Goal: Task Accomplishment & Management: Manage account settings

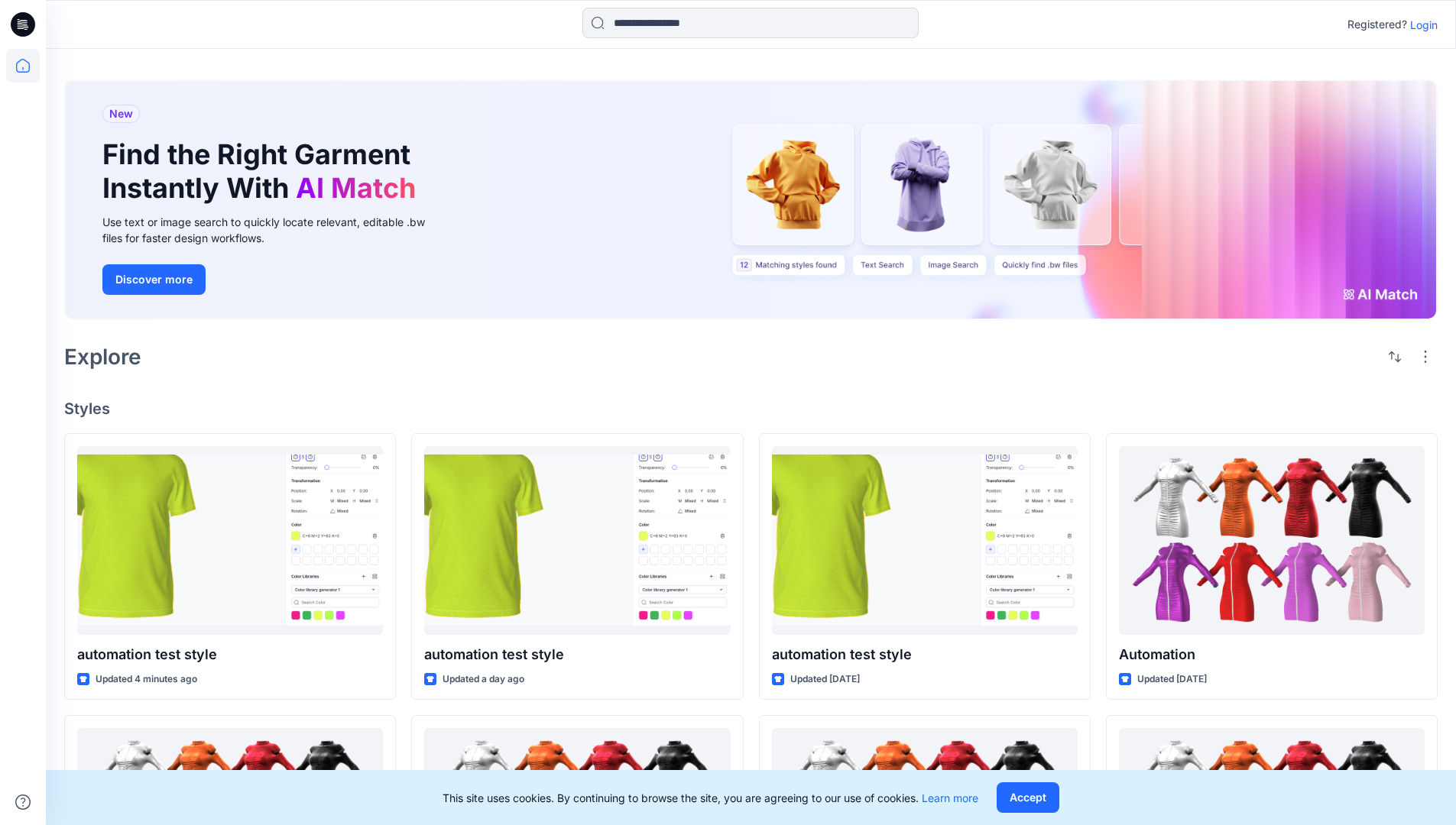
click at [1420, 25] on p "Login" at bounding box center [1424, 25] width 27 height 16
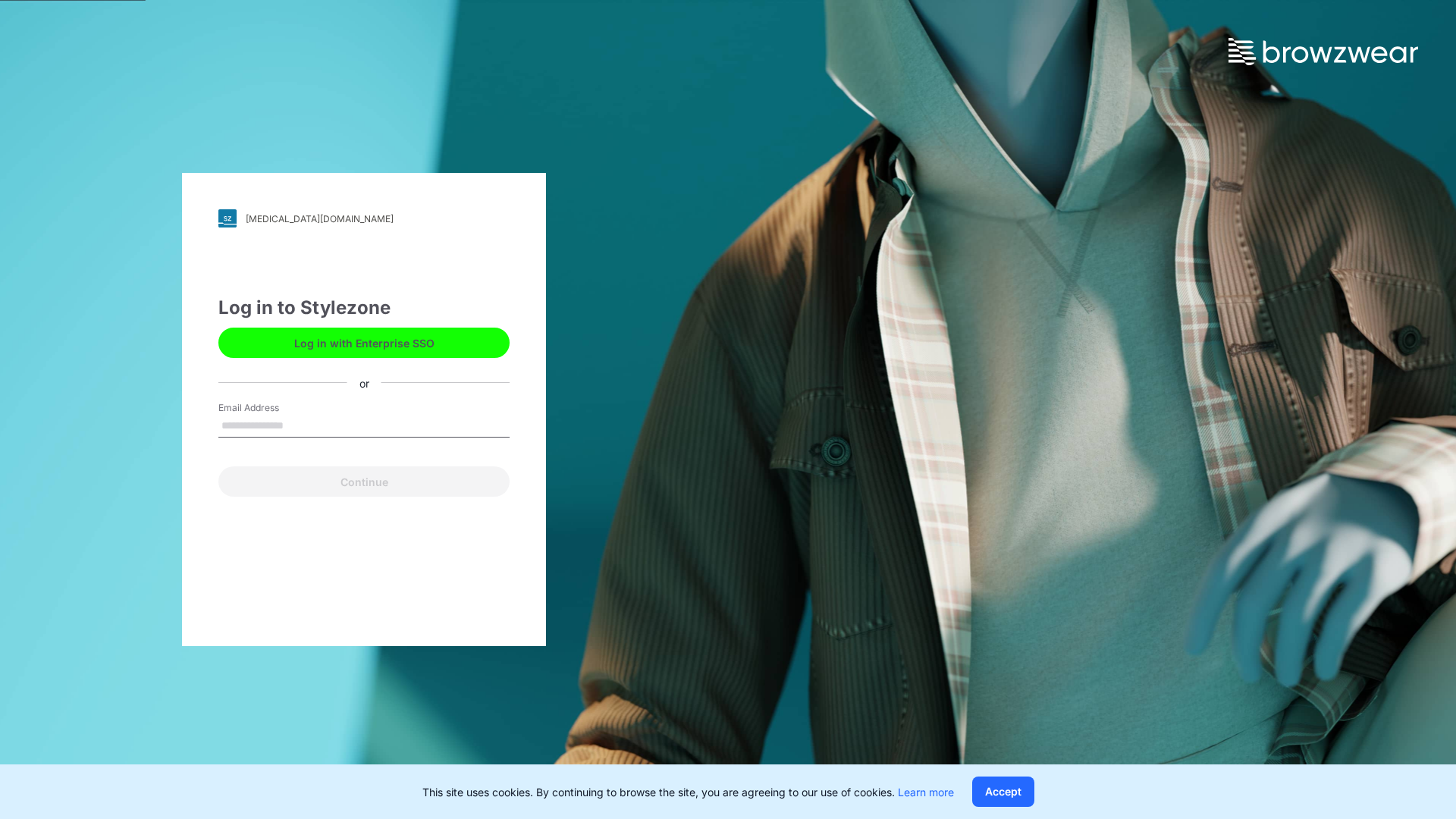
click at [300, 425] on input "Email Address" at bounding box center [364, 426] width 291 height 23
type input "**********"
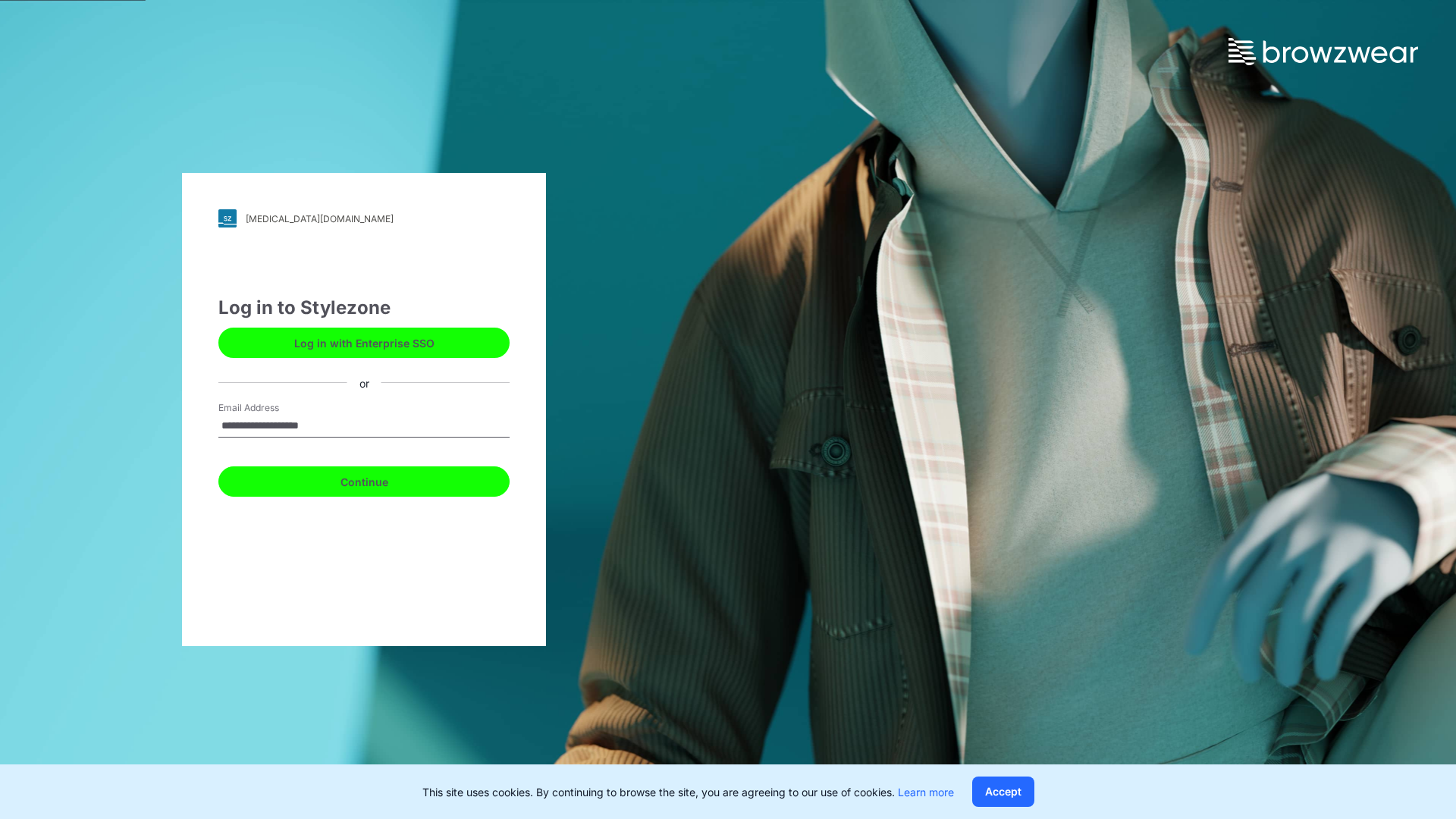
click at [381, 480] on button "Continue" at bounding box center [364, 481] width 291 height 30
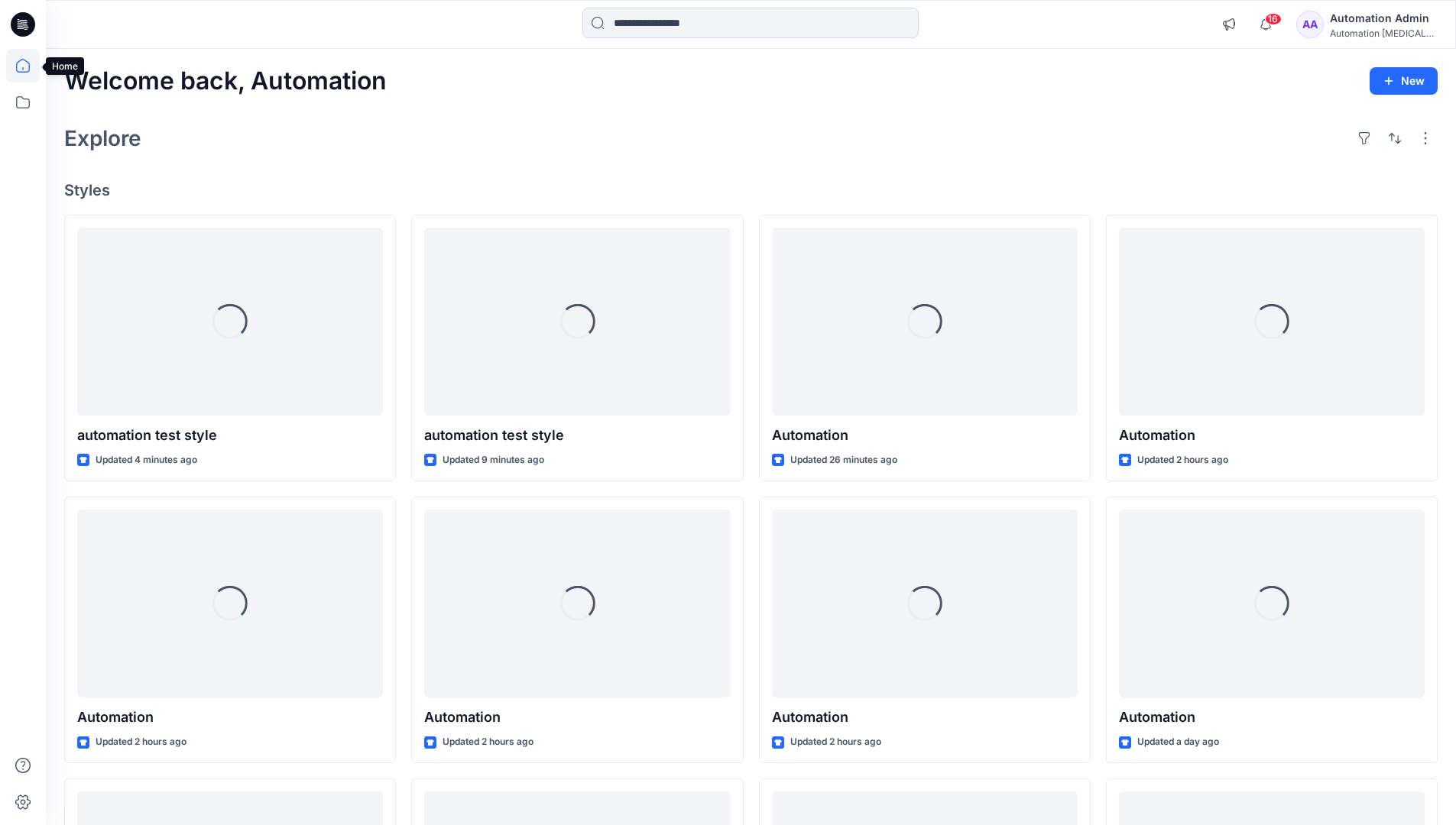
click at [29, 65] on icon at bounding box center [23, 65] width 14 height 14
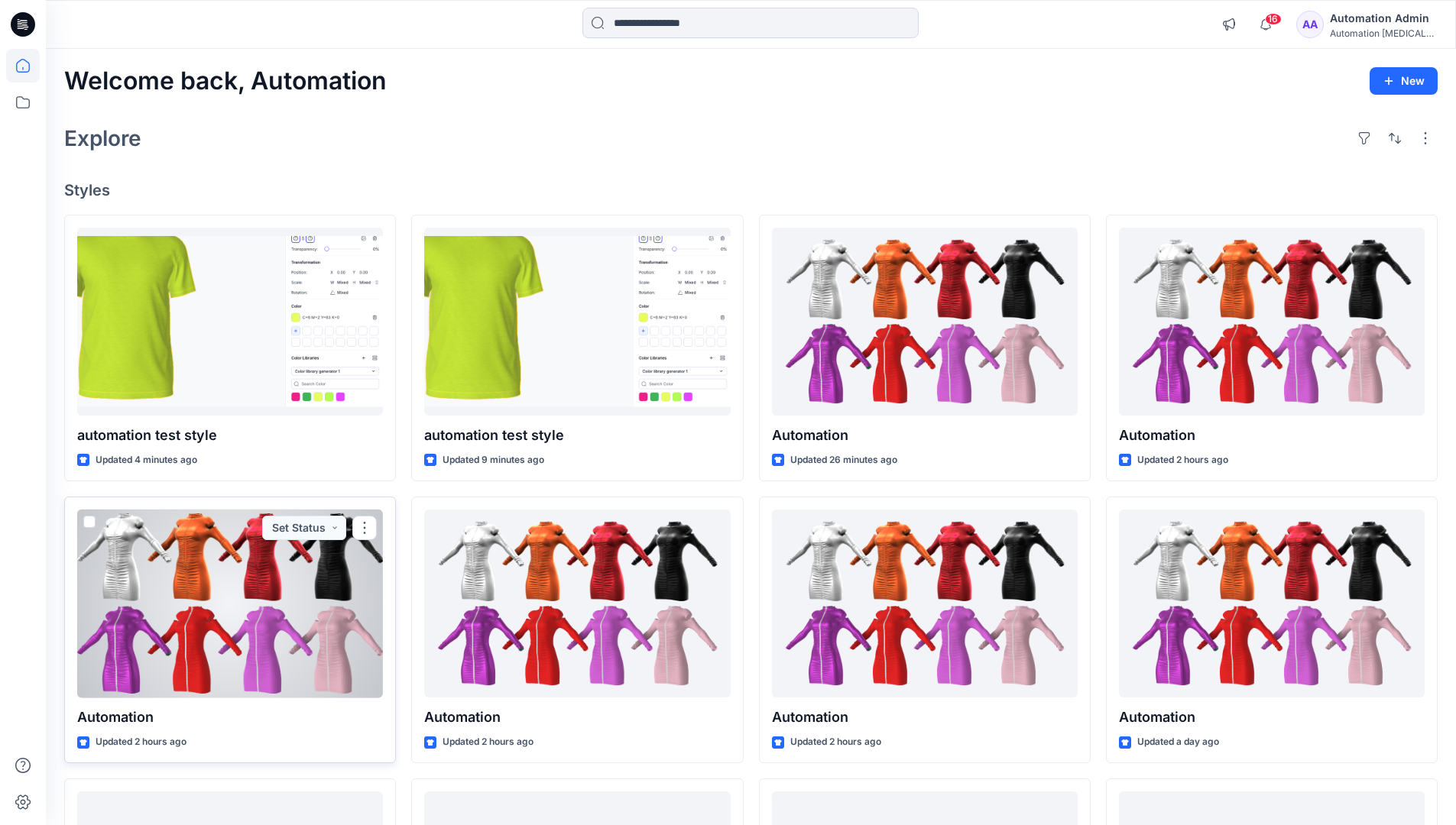
click at [86, 524] on span at bounding box center [89, 522] width 12 height 12
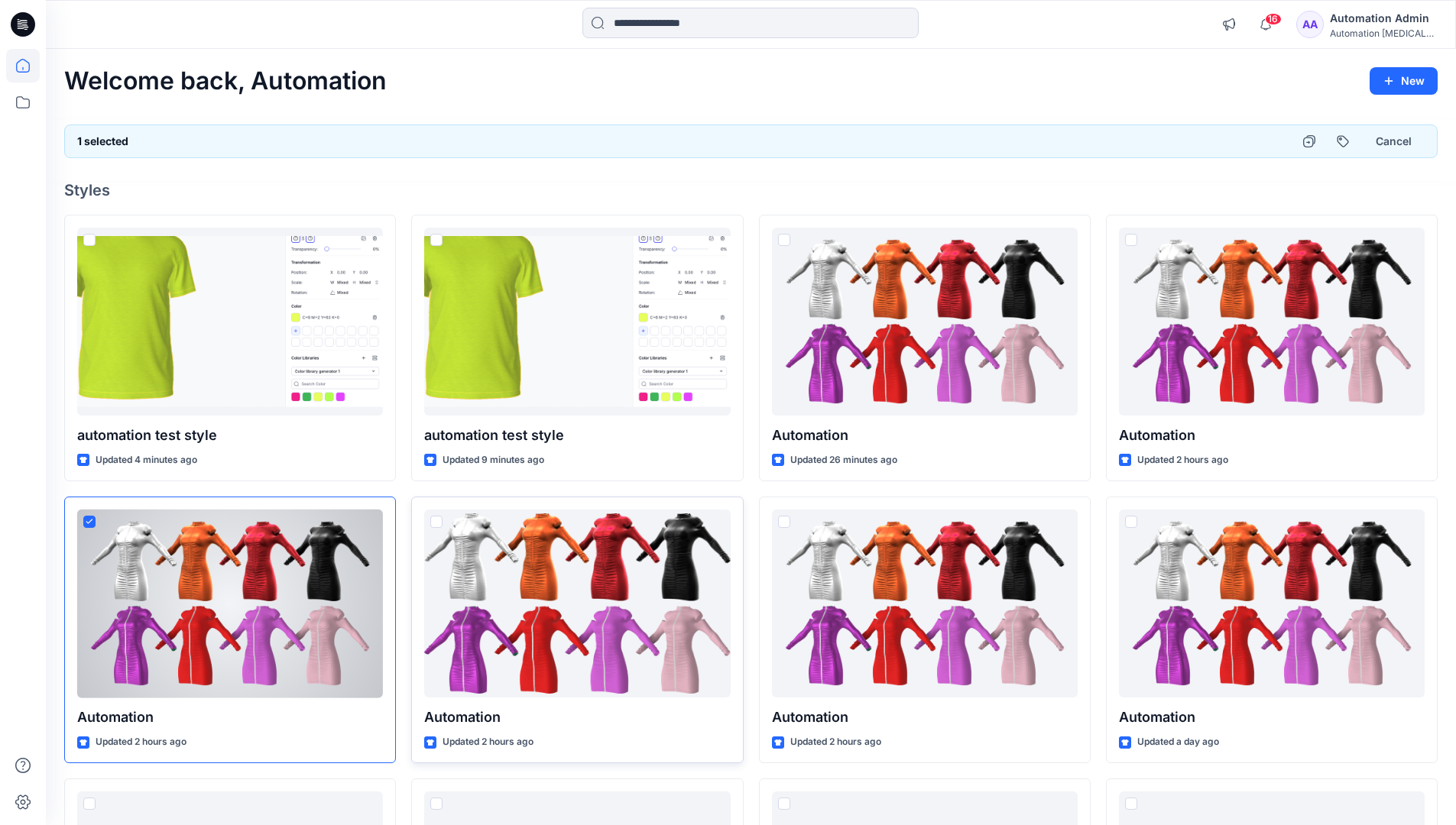
click at [436, 524] on span at bounding box center [436, 522] width 12 height 12
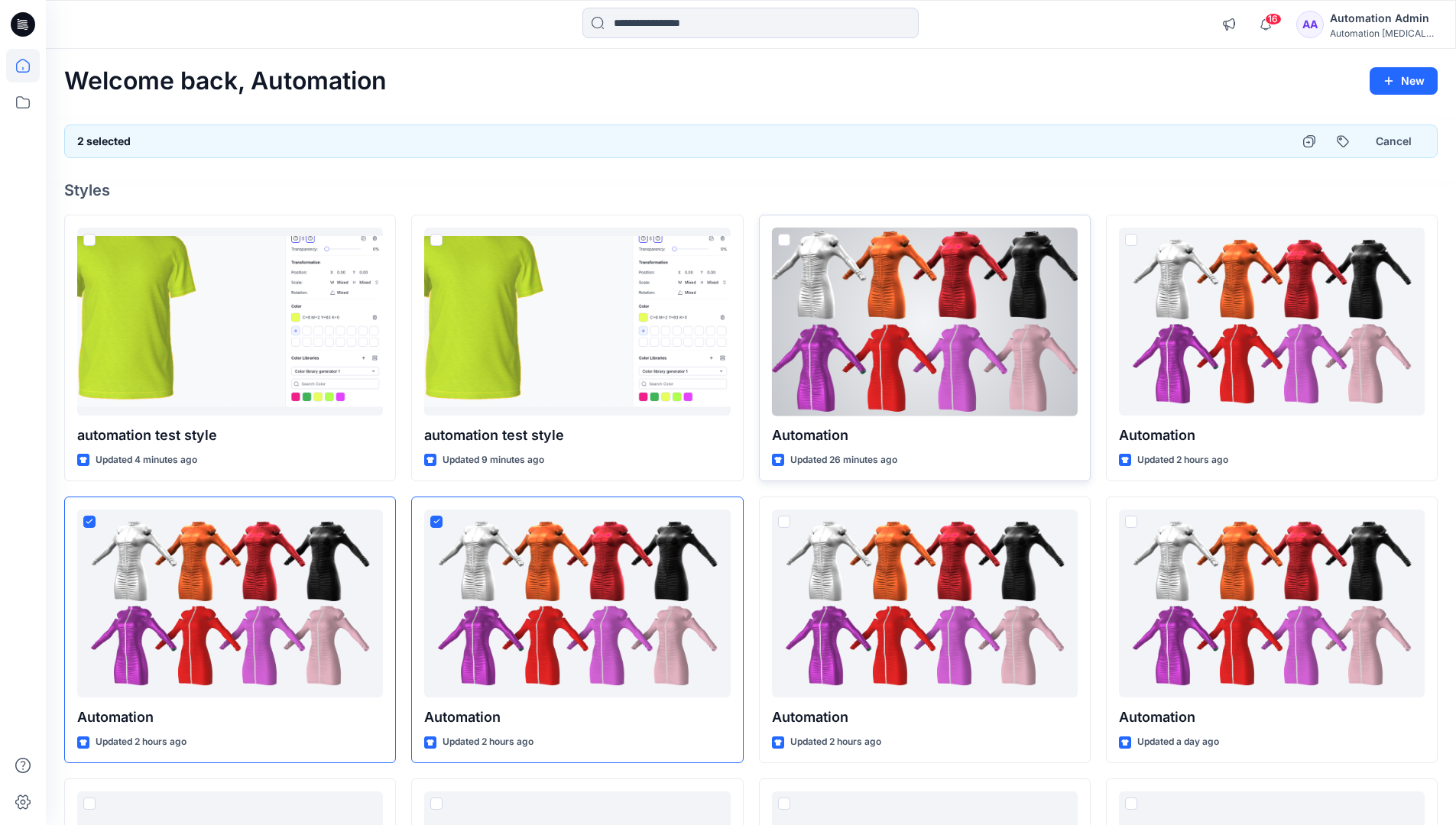
click at [786, 243] on span at bounding box center [783, 240] width 12 height 12
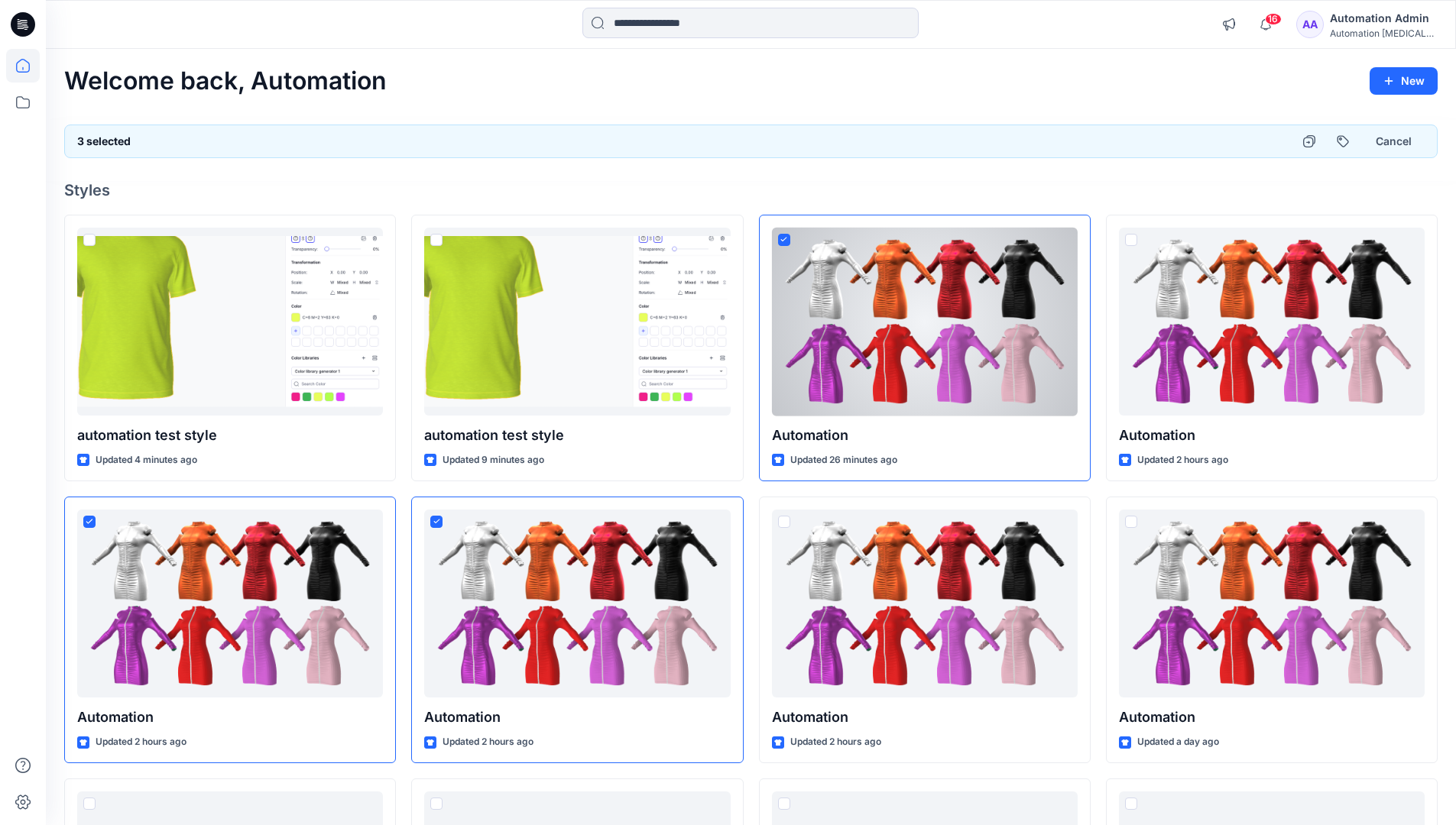
click at [1237, 136] on div "3 selected Cancel" at bounding box center [751, 142] width 1374 height 34
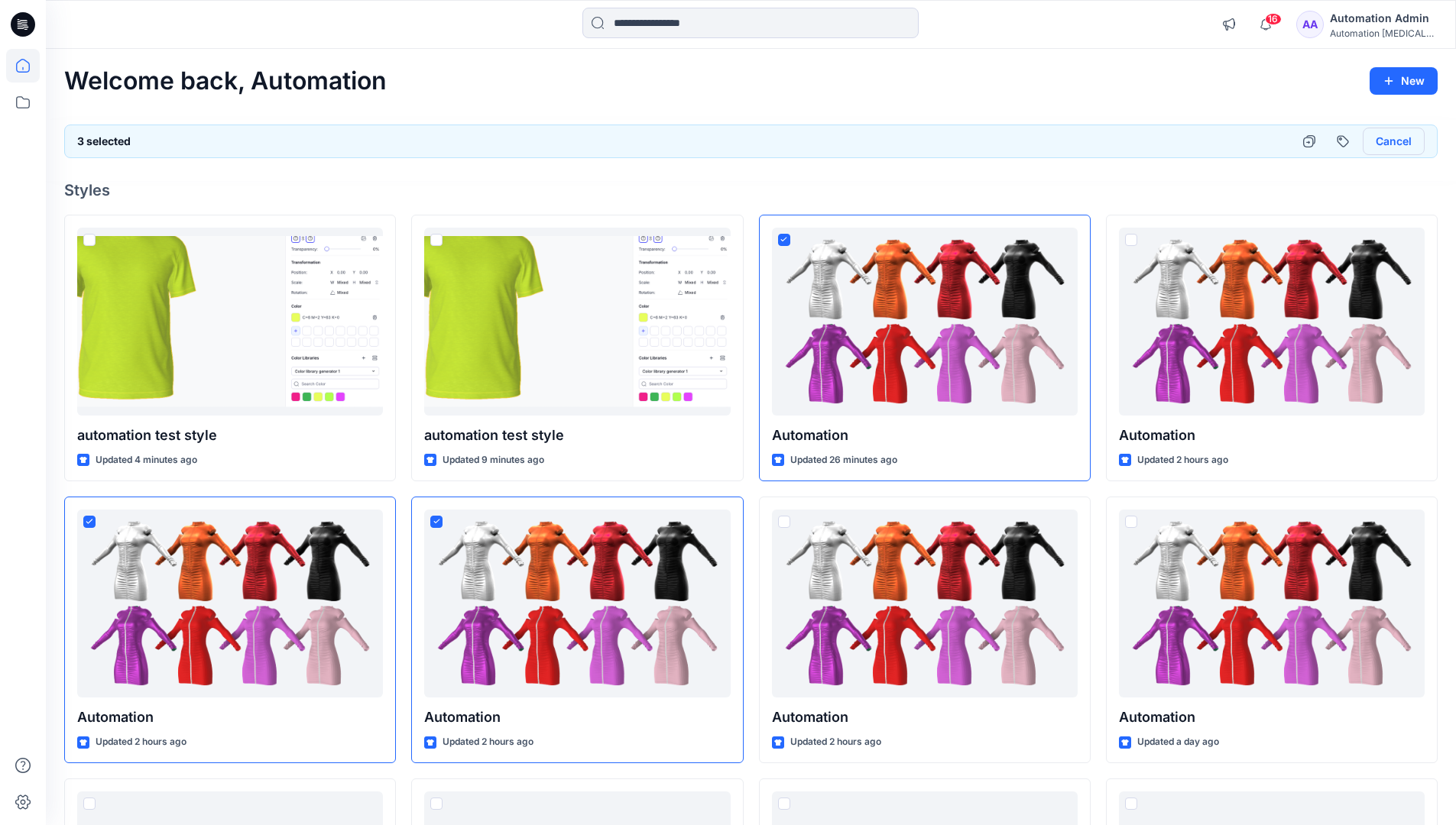
click at [1385, 145] on button "Cancel" at bounding box center [1393, 141] width 62 height 27
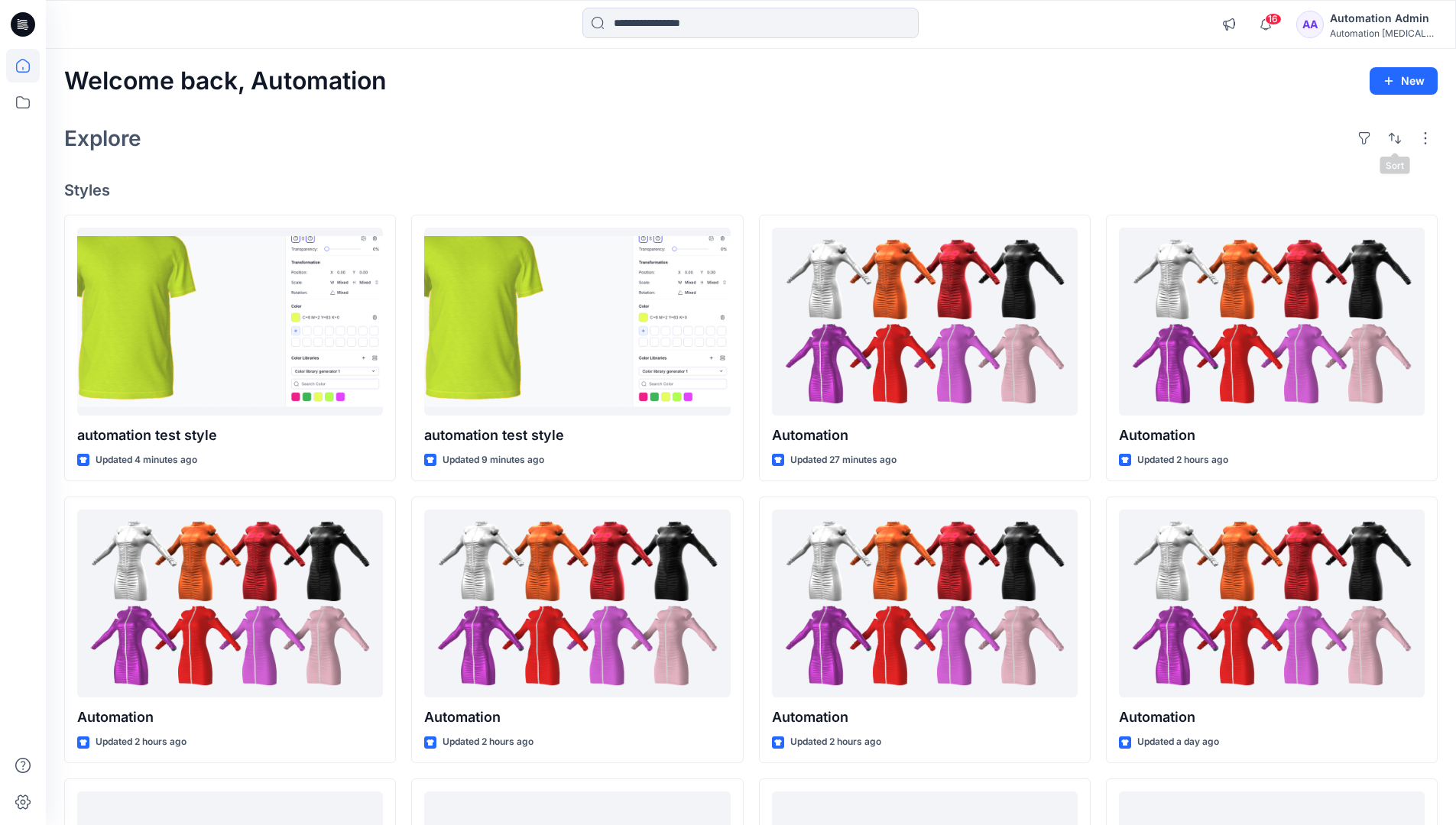
click at [1375, 22] on div "Automation Admin" at bounding box center [1383, 18] width 107 height 18
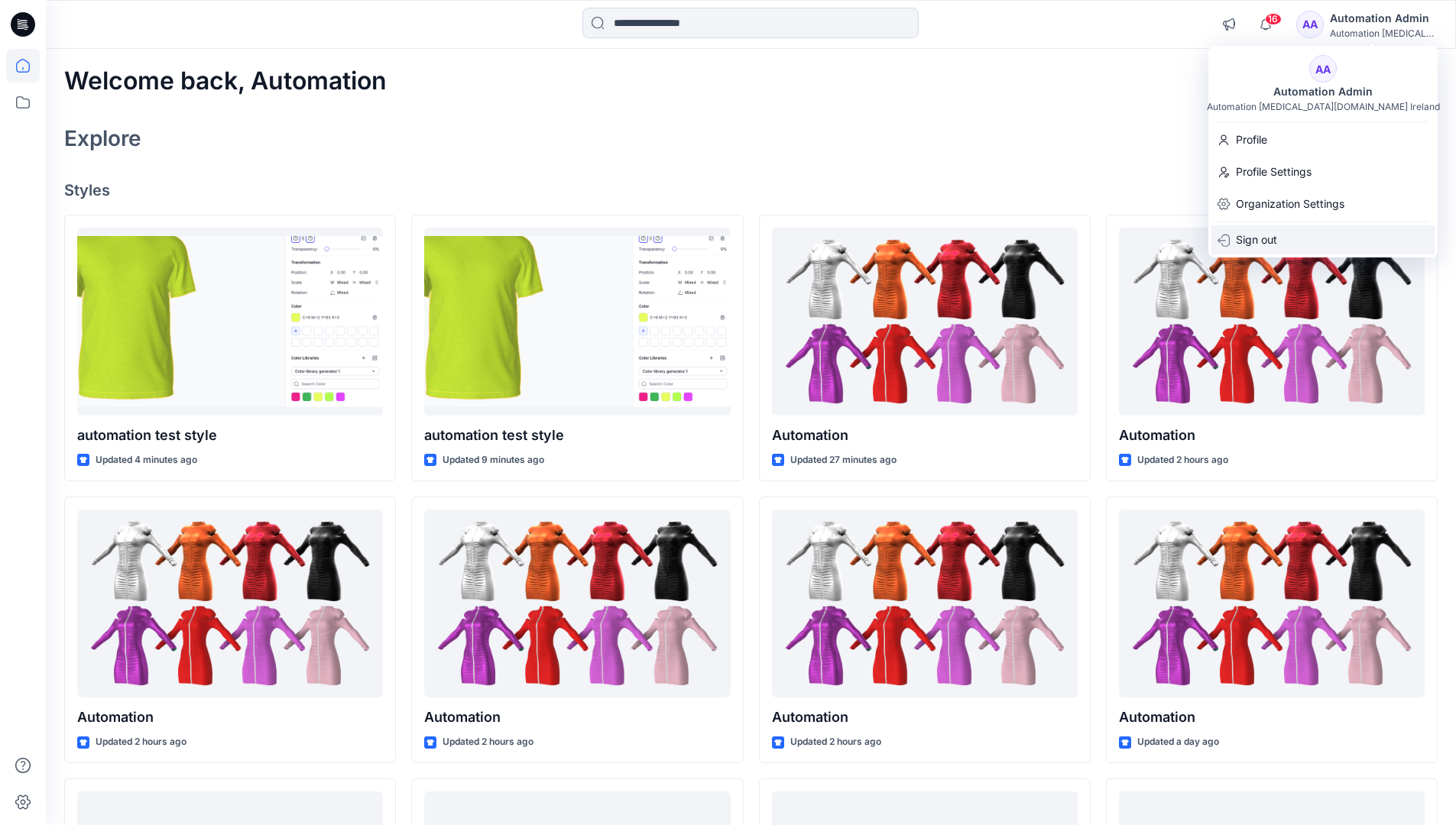
click at [1332, 236] on div "Sign out" at bounding box center [1323, 240] width 224 height 29
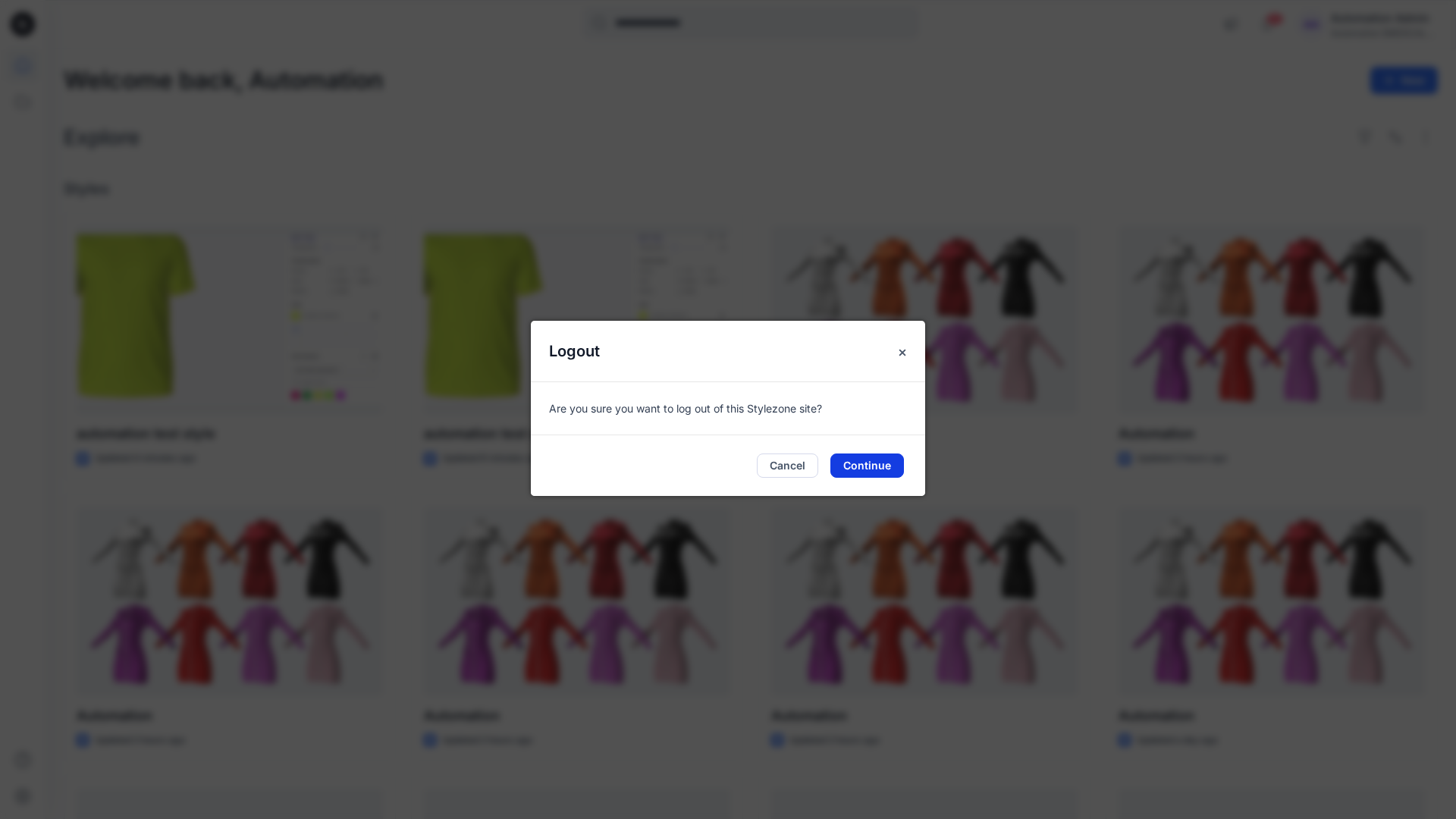
click at [876, 464] on button "Continue" at bounding box center [868, 466] width 73 height 24
